Goal: Transaction & Acquisition: Subscribe to service/newsletter

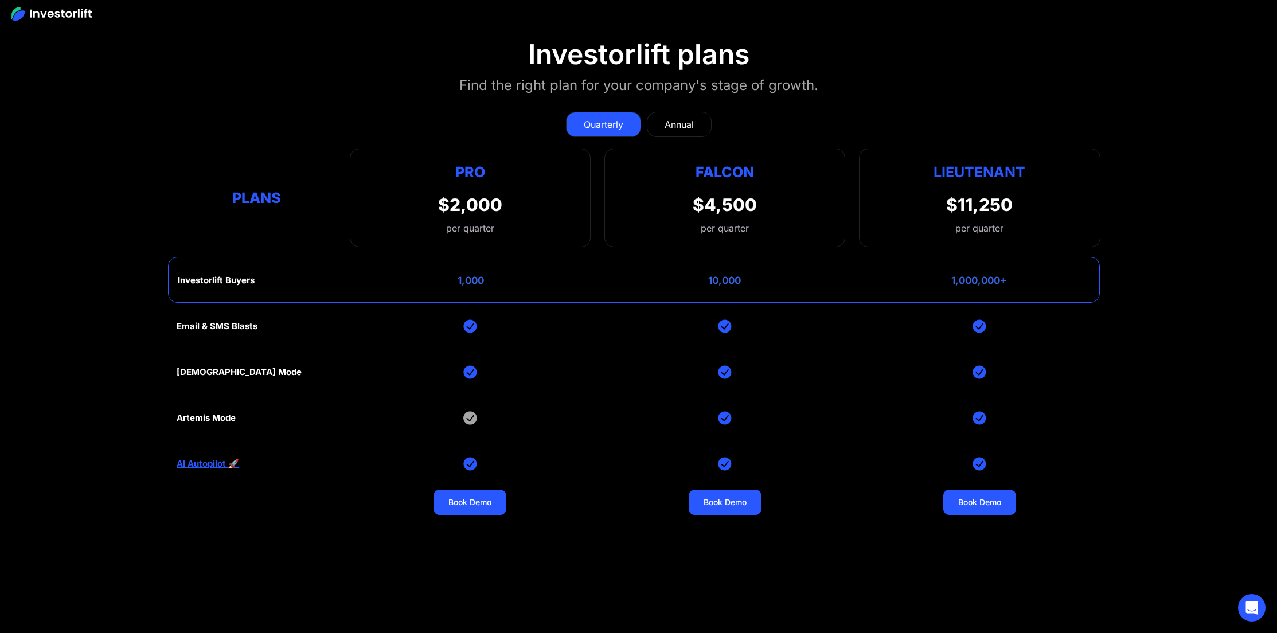
scroll to position [5048, 0]
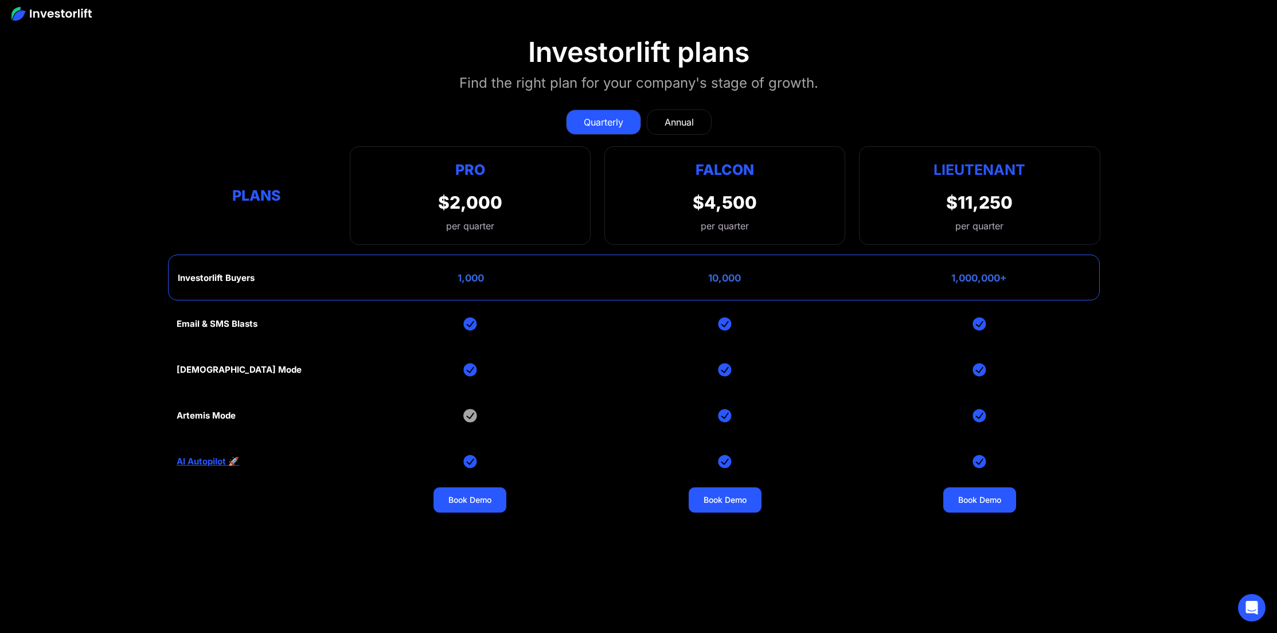
click at [212, 458] on link "AI Autopilot 🚀" at bounding box center [208, 461] width 63 height 10
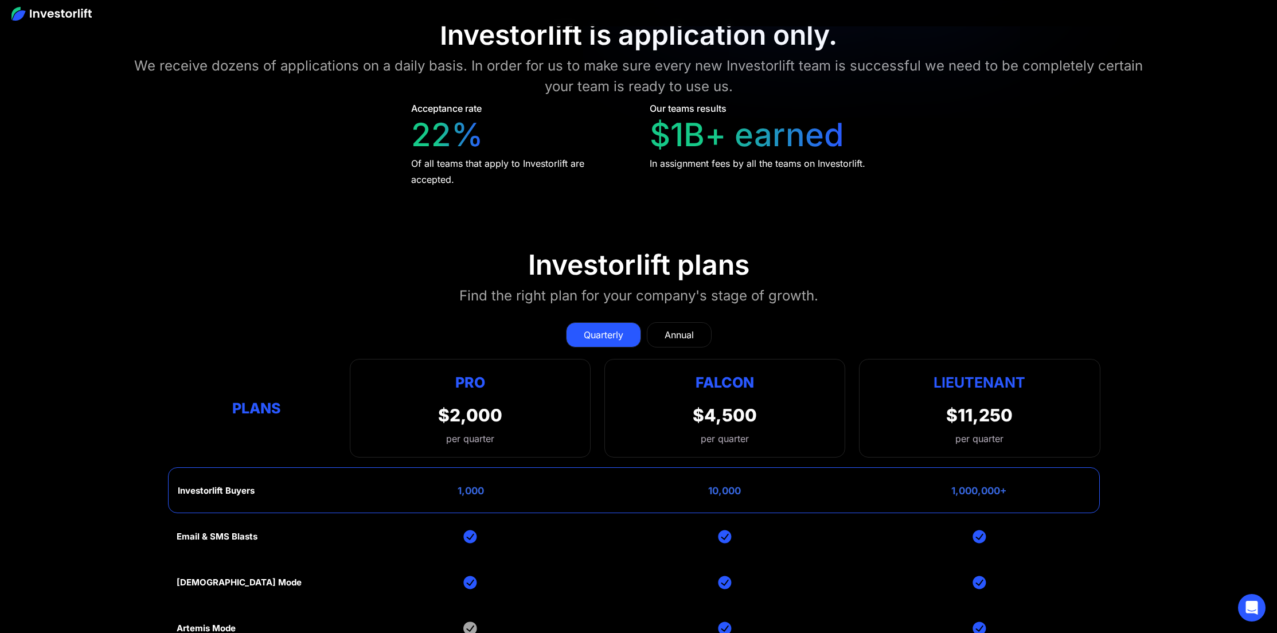
scroll to position [4964, 0]
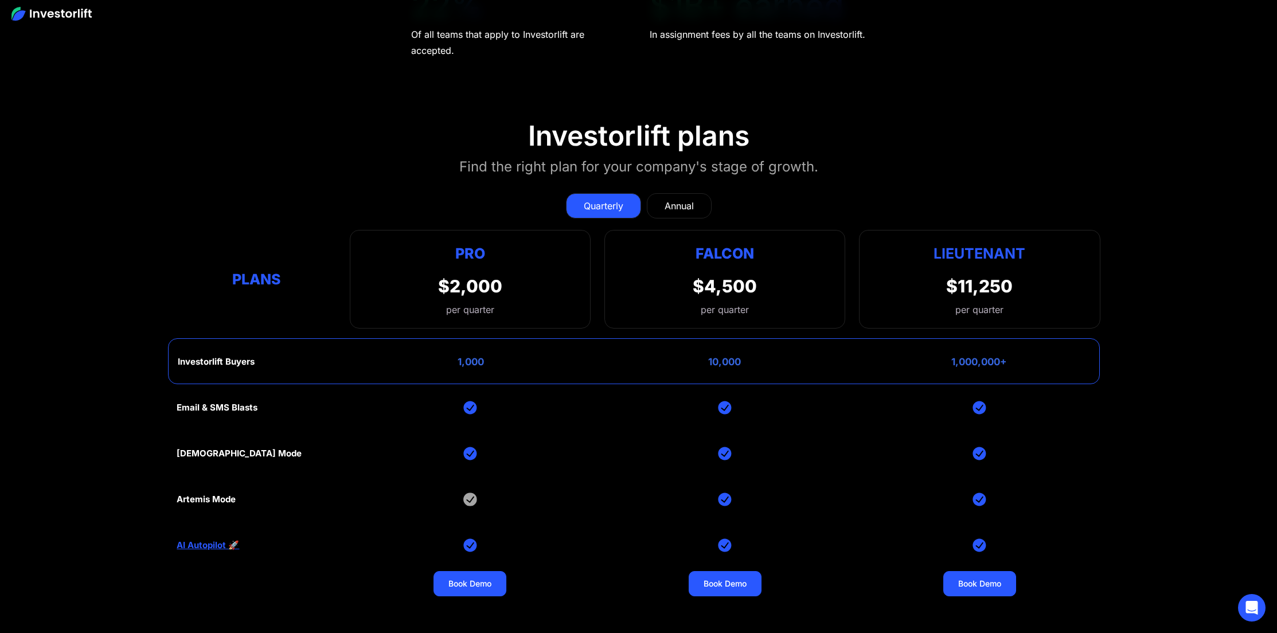
click at [682, 199] on div "Annual" at bounding box center [679, 206] width 29 height 14
click at [589, 199] on div "Quarterly" at bounding box center [604, 206] width 40 height 14
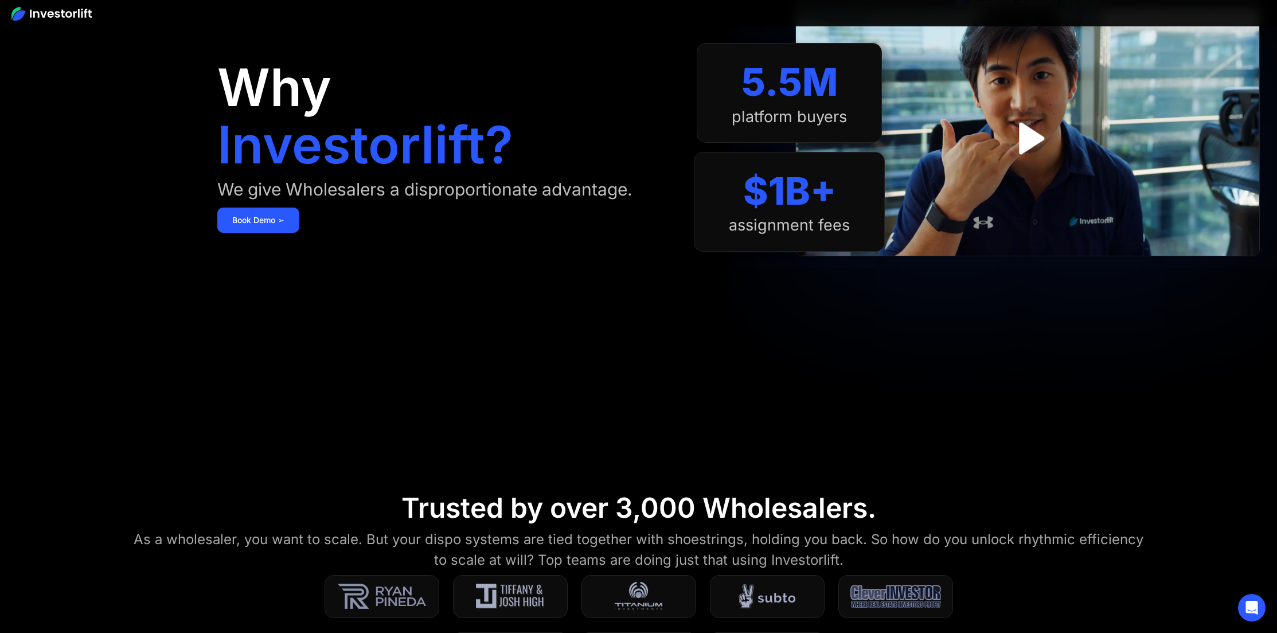
scroll to position [0, 0]
